Goal: Complete application form: Complete application form

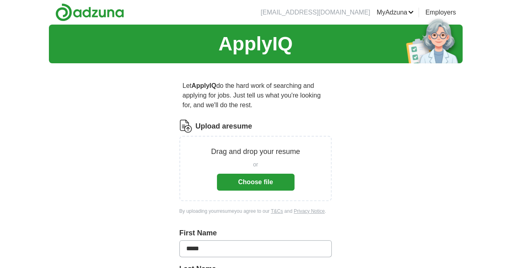
click at [264, 175] on button "Choose file" at bounding box center [256, 182] width 78 height 17
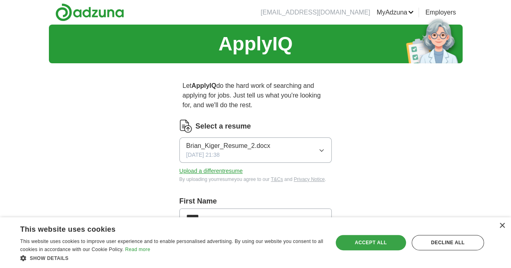
click at [373, 244] on div "Accept all" at bounding box center [370, 242] width 70 height 15
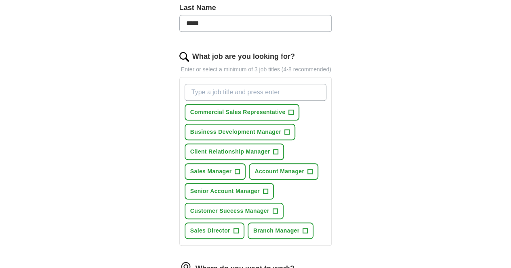
scroll to position [236, 0]
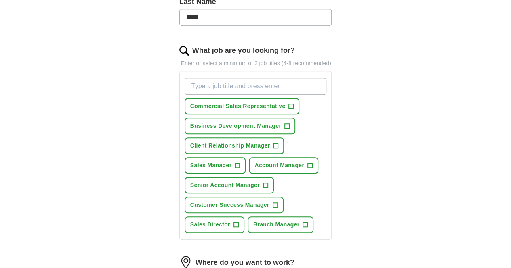
click at [258, 79] on input "What job are you looking for?" at bounding box center [255, 86] width 142 height 17
type input "market manager"
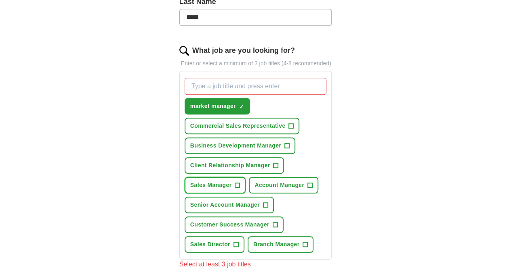
click at [246, 177] on button "Sales Manager +" at bounding box center [214, 185] width 61 height 17
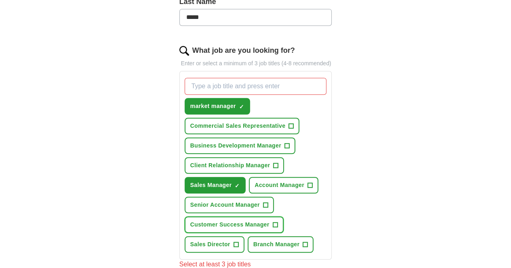
click at [272, 222] on span "+" at bounding box center [274, 225] width 5 height 6
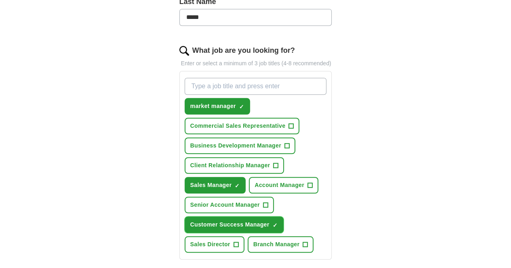
click at [0, 0] on span "×" at bounding box center [0, 0] width 0 height 0
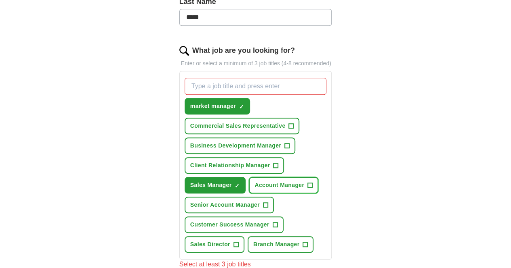
click at [254, 181] on span "Account Manager" at bounding box center [279, 185] width 50 height 8
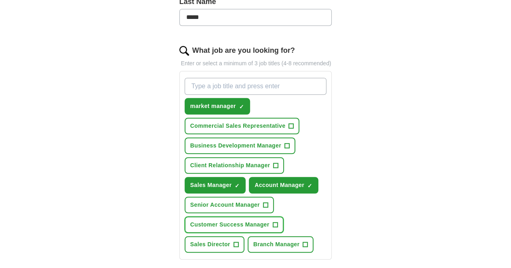
click at [248, 221] on span "Customer Success Manager" at bounding box center [229, 225] width 79 height 8
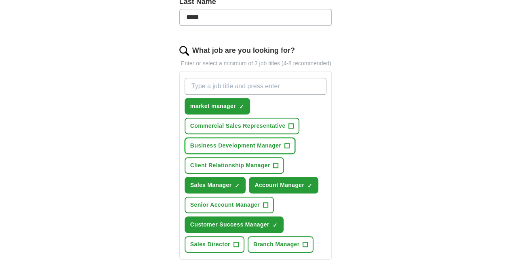
click at [267, 138] on button "Business Development Manager +" at bounding box center [239, 146] width 111 height 17
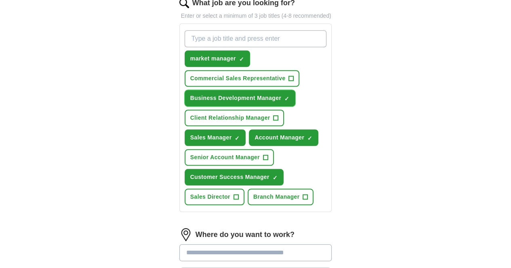
scroll to position [286, 0]
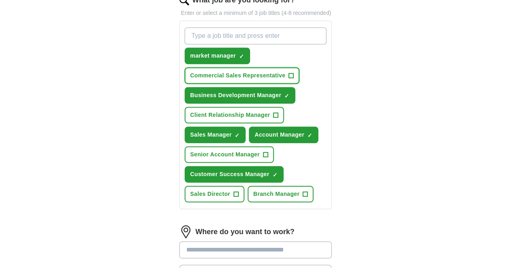
click at [278, 67] on button "Commercial Sales Representative +" at bounding box center [241, 75] width 115 height 17
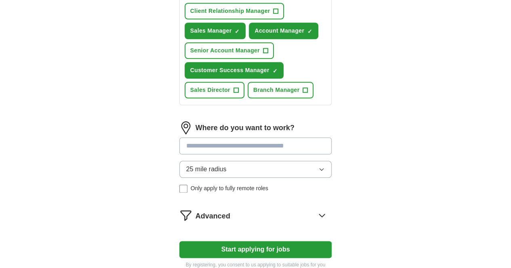
scroll to position [392, 0]
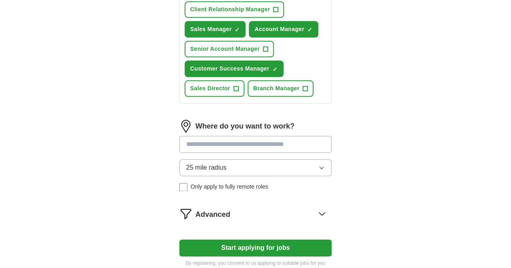
click at [239, 136] on input at bounding box center [255, 144] width 153 height 17
type input "*********"
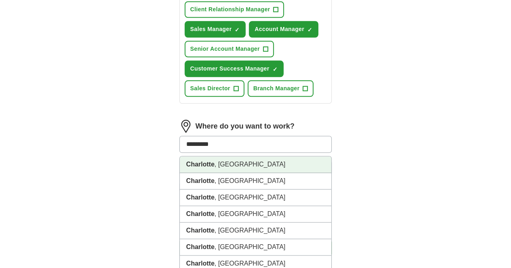
click at [227, 157] on li "[GEOGRAPHIC_DATA] , [GEOGRAPHIC_DATA]" at bounding box center [256, 165] width 152 height 17
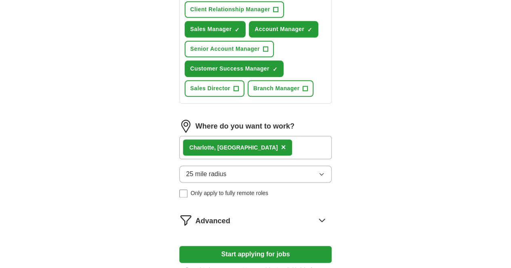
click at [257, 246] on button "Start applying for jobs" at bounding box center [255, 254] width 153 height 17
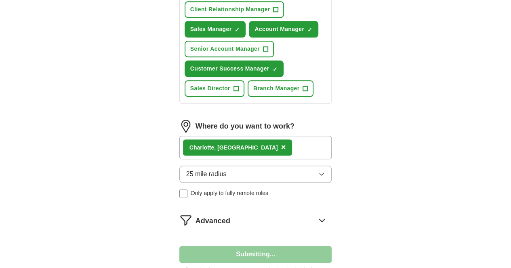
select select "**"
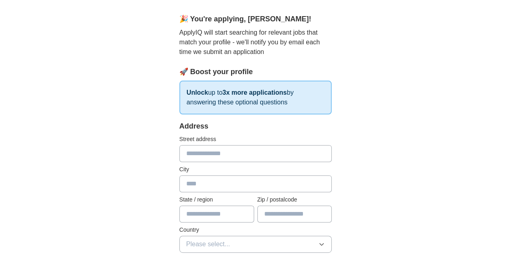
scroll to position [68, 0]
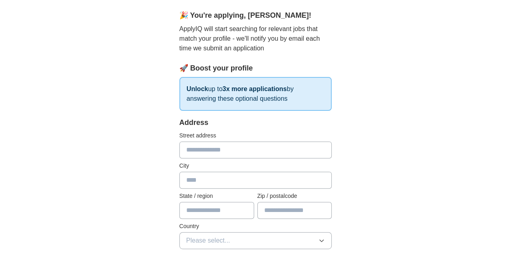
click at [213, 155] on input "text" at bounding box center [255, 150] width 153 height 17
type input "**********"
type input "*******"
type input "**"
type input "*****"
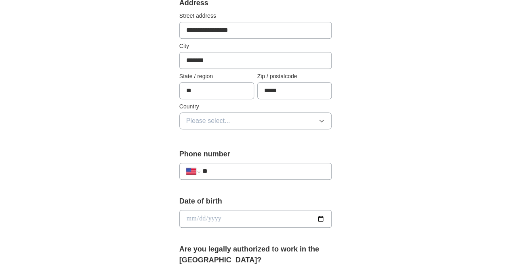
scroll to position [187, 0]
click at [325, 117] on button "Please select..." at bounding box center [255, 121] width 153 height 17
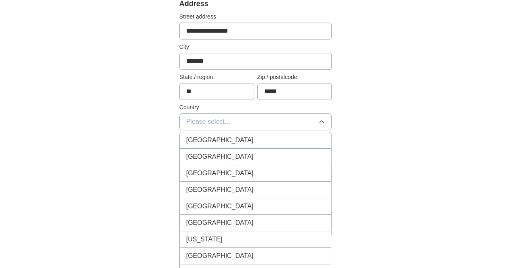
click at [268, 150] on li "[GEOGRAPHIC_DATA]" at bounding box center [256, 157] width 152 height 17
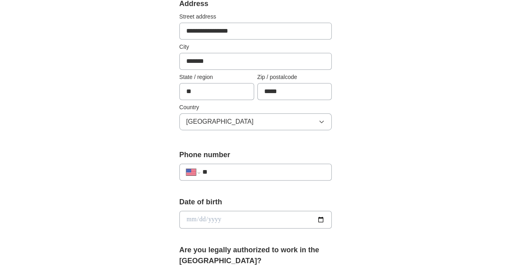
click at [299, 217] on input "date" at bounding box center [255, 220] width 153 height 18
type input "**********"
click at [462, 152] on div "**********" at bounding box center [255, 210] width 413 height 745
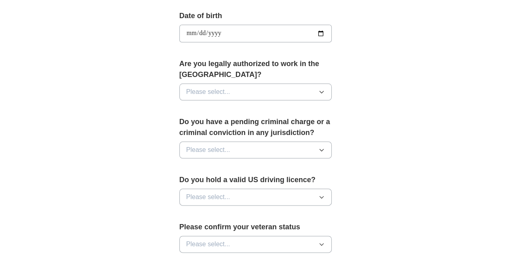
scroll to position [399, 0]
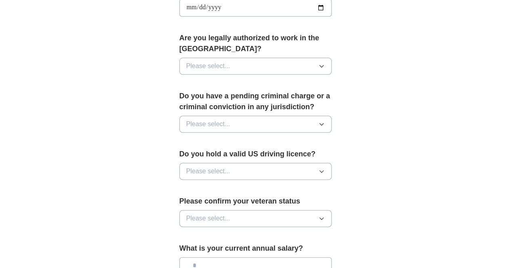
click at [239, 58] on button "Please select..." at bounding box center [255, 66] width 153 height 17
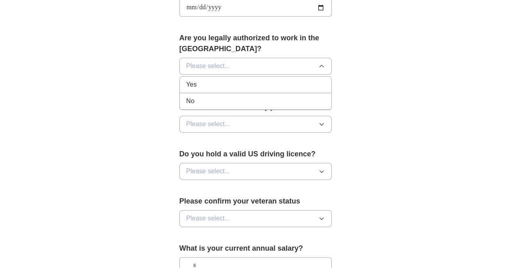
click at [219, 80] on div "Yes" at bounding box center [255, 85] width 139 height 10
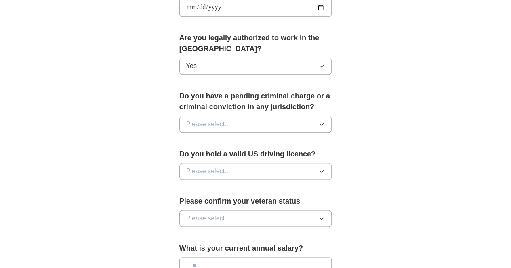
click at [207, 119] on span "Please select..." at bounding box center [208, 124] width 44 height 10
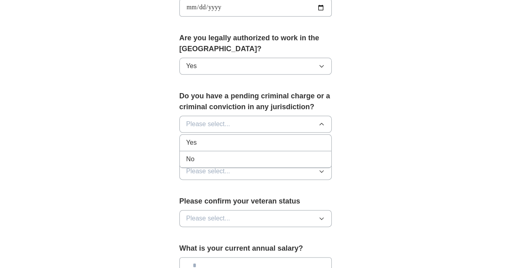
click at [192, 151] on li "No" at bounding box center [256, 159] width 152 height 17
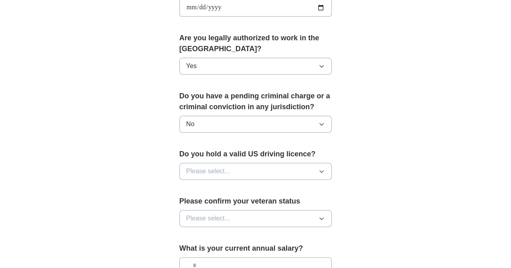
click at [199, 167] on span "Please select..." at bounding box center [208, 172] width 44 height 10
click at [186, 185] on div "Yes" at bounding box center [255, 190] width 139 height 10
click at [195, 214] on span "Please select..." at bounding box center [208, 219] width 44 height 10
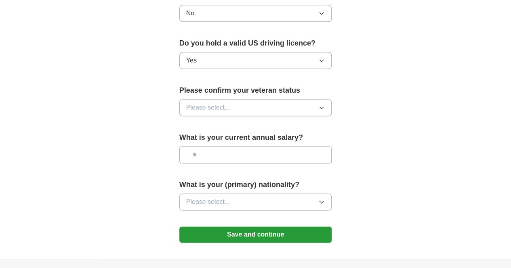
scroll to position [511, 0]
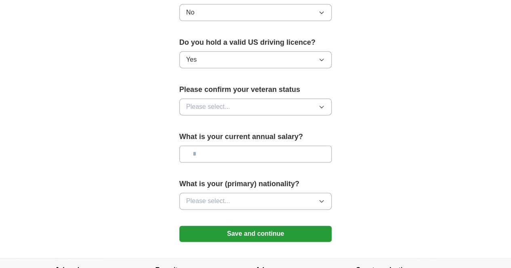
click at [216, 101] on button "Please select..." at bounding box center [255, 106] width 153 height 17
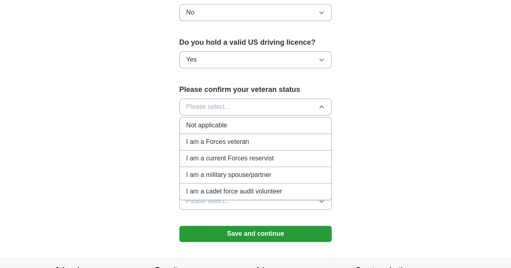
click at [212, 121] on div "Not applicable" at bounding box center [255, 126] width 139 height 10
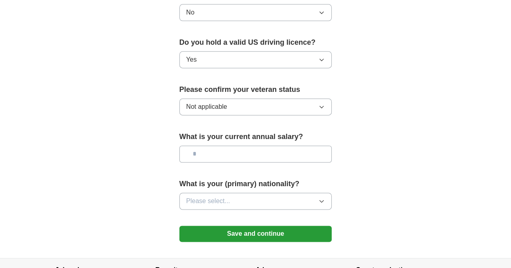
click at [207, 146] on input "text" at bounding box center [255, 154] width 153 height 17
type input "********"
click at [207, 197] on span "Please select..." at bounding box center [208, 202] width 44 height 10
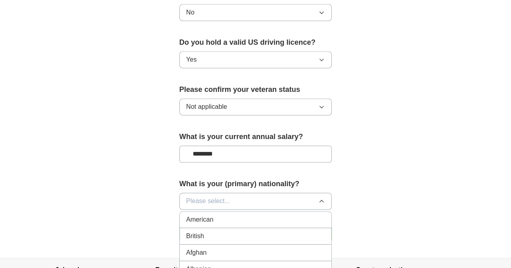
click at [213, 215] on div "American" at bounding box center [255, 220] width 139 height 10
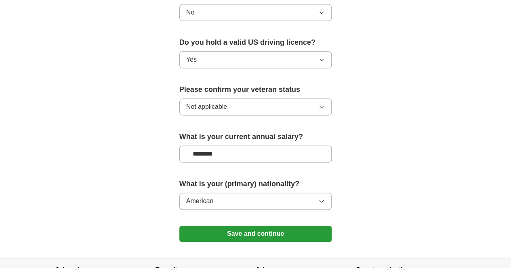
click at [315, 226] on button "Save and continue" at bounding box center [255, 234] width 153 height 16
